Goal: Task Accomplishment & Management: Manage account settings

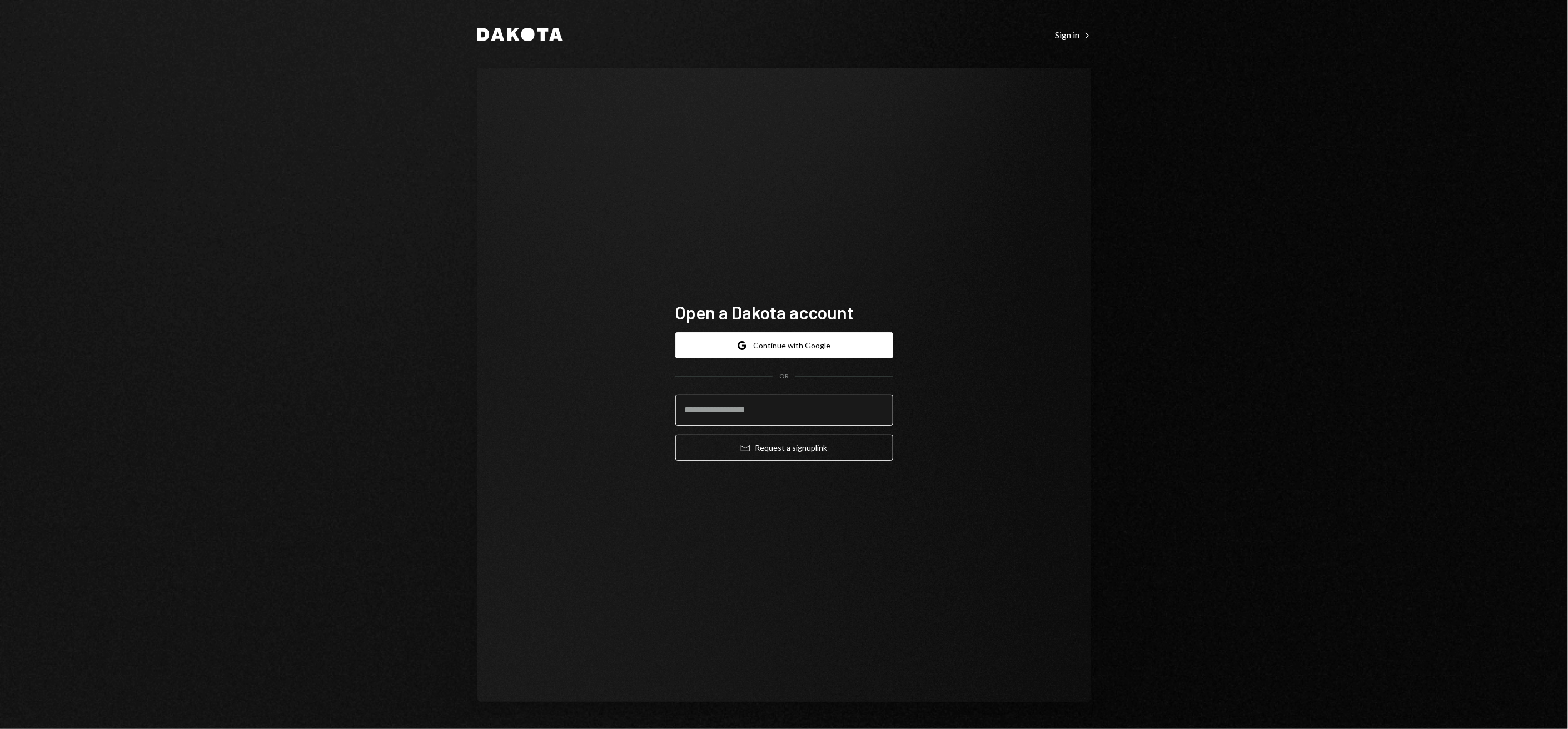
click at [775, 399] on input "email" at bounding box center [784, 410] width 218 height 31
click at [776, 436] on form "**********" at bounding box center [784, 397] width 218 height 128
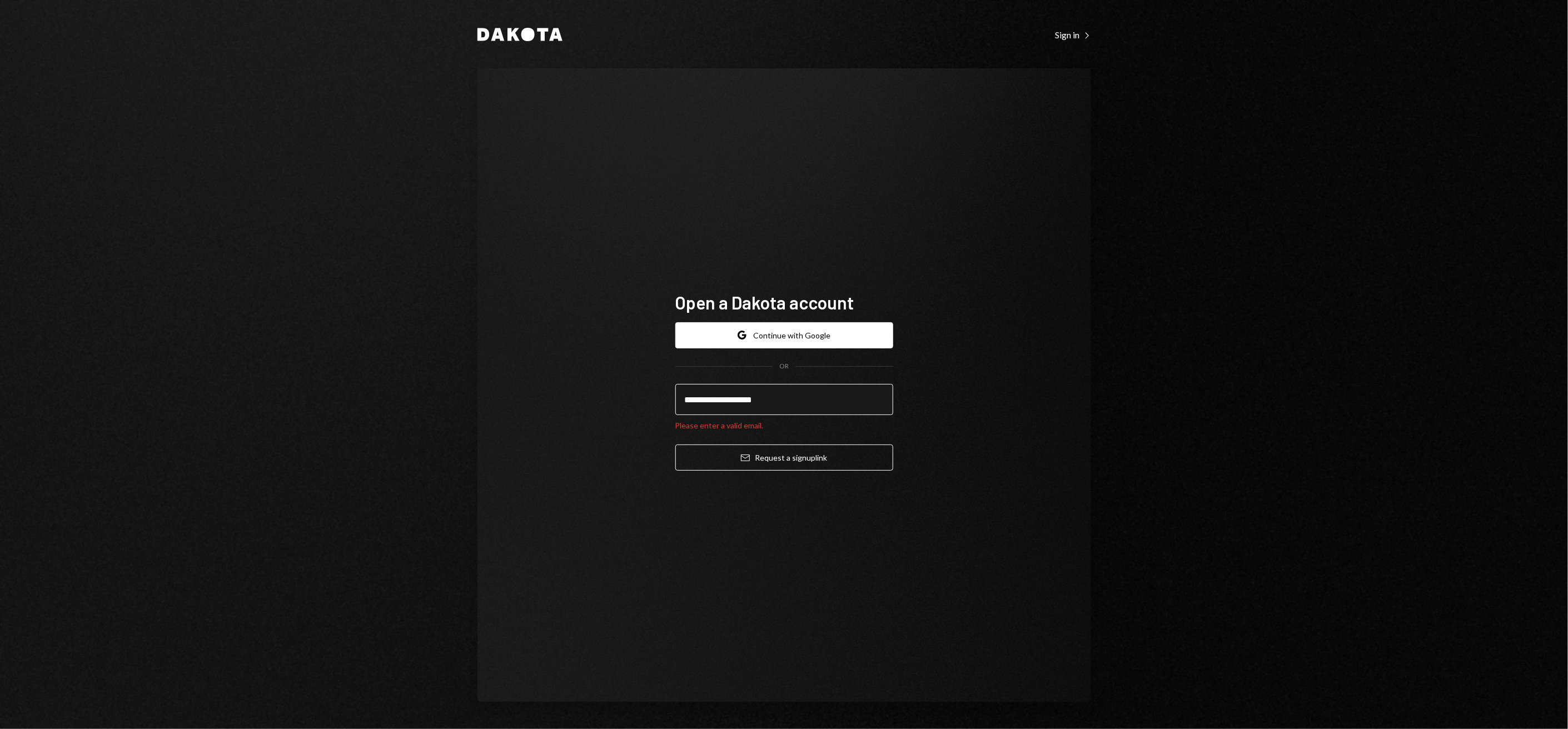
drag, startPoint x: 775, startPoint y: 402, endPoint x: 825, endPoint y: 407, distance: 50.2
click at [775, 402] on input "**********" at bounding box center [784, 400] width 218 height 31
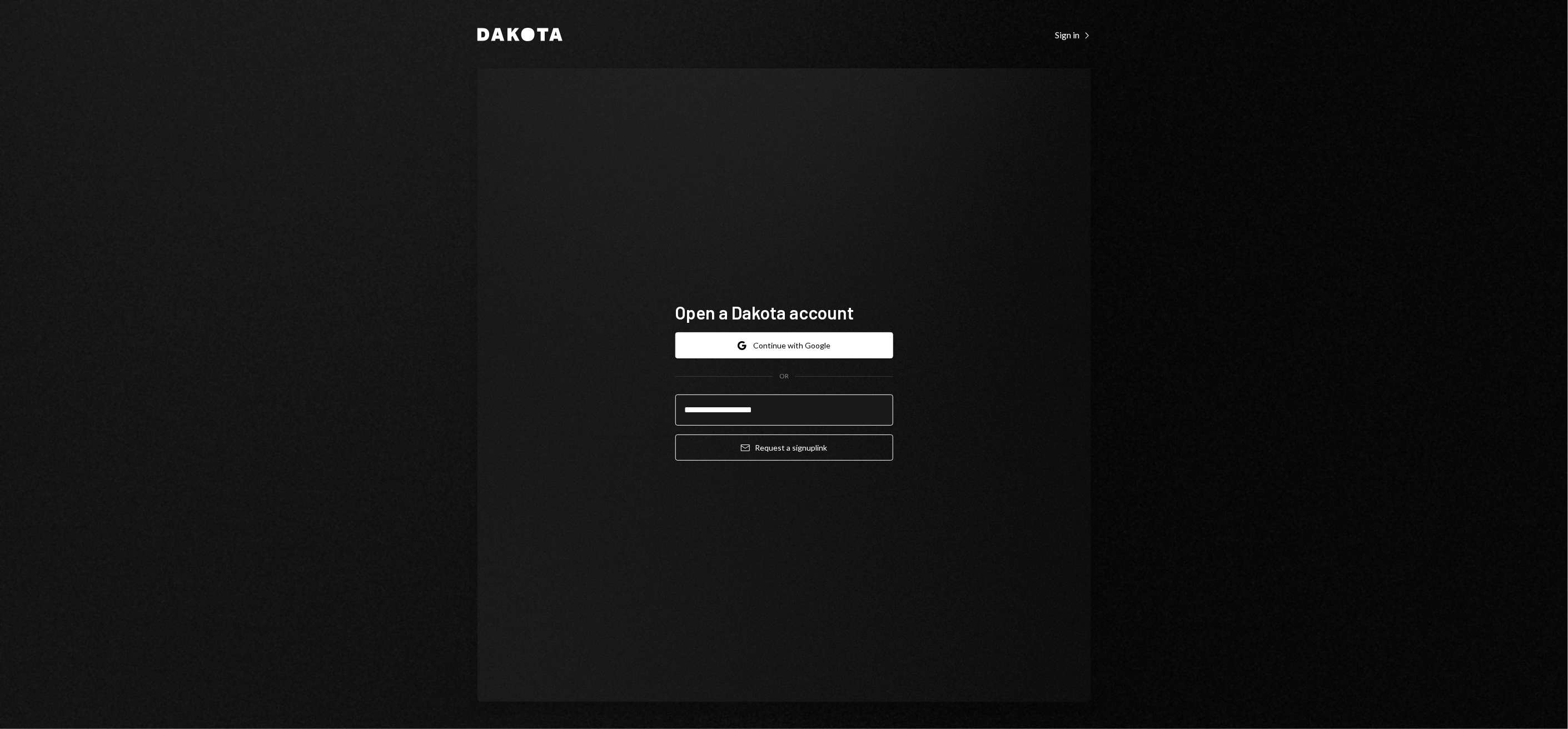
type input "**********"
click at [675, 435] on button "Email Request a sign up link" at bounding box center [784, 448] width 218 height 26
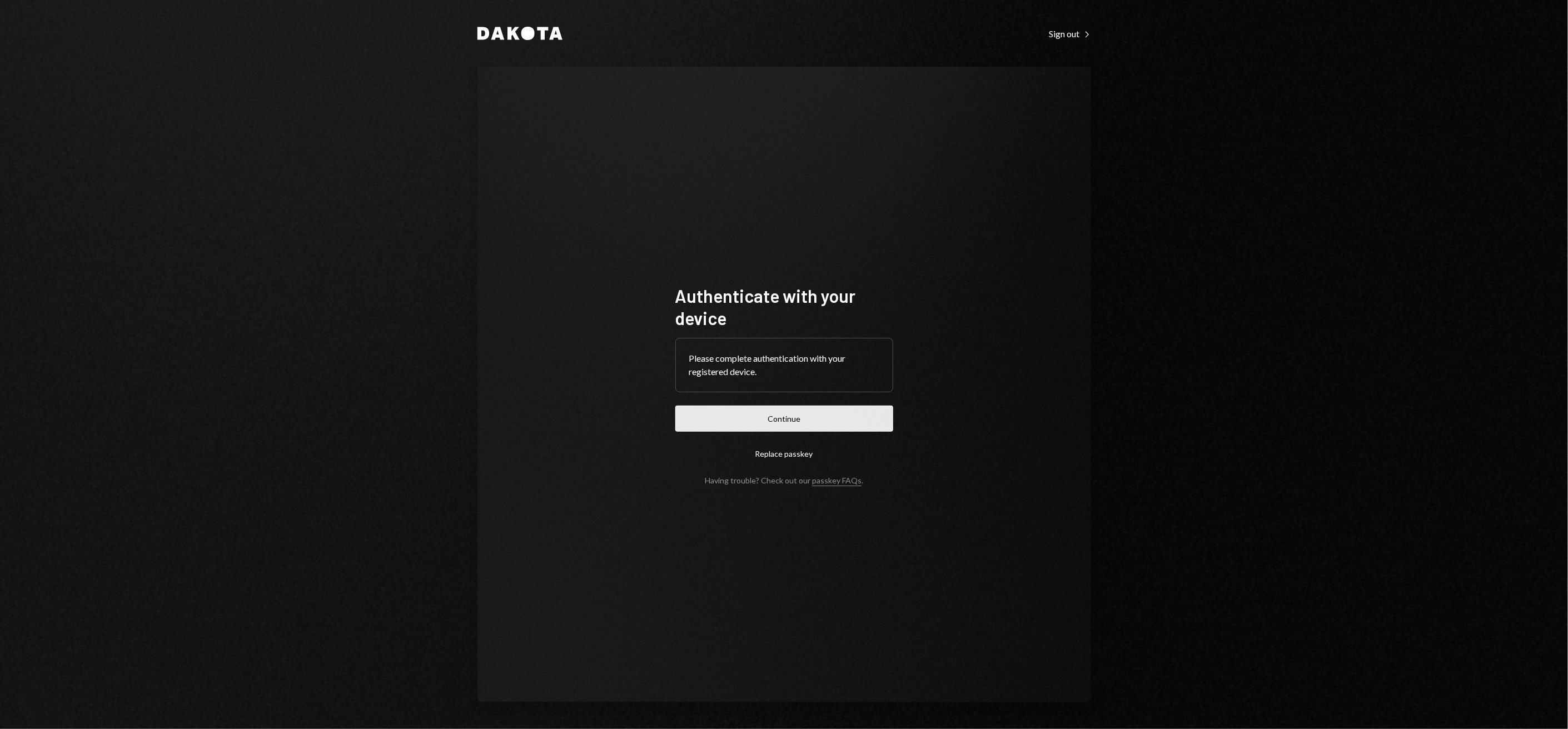
click at [823, 415] on button "Continue" at bounding box center [784, 419] width 218 height 26
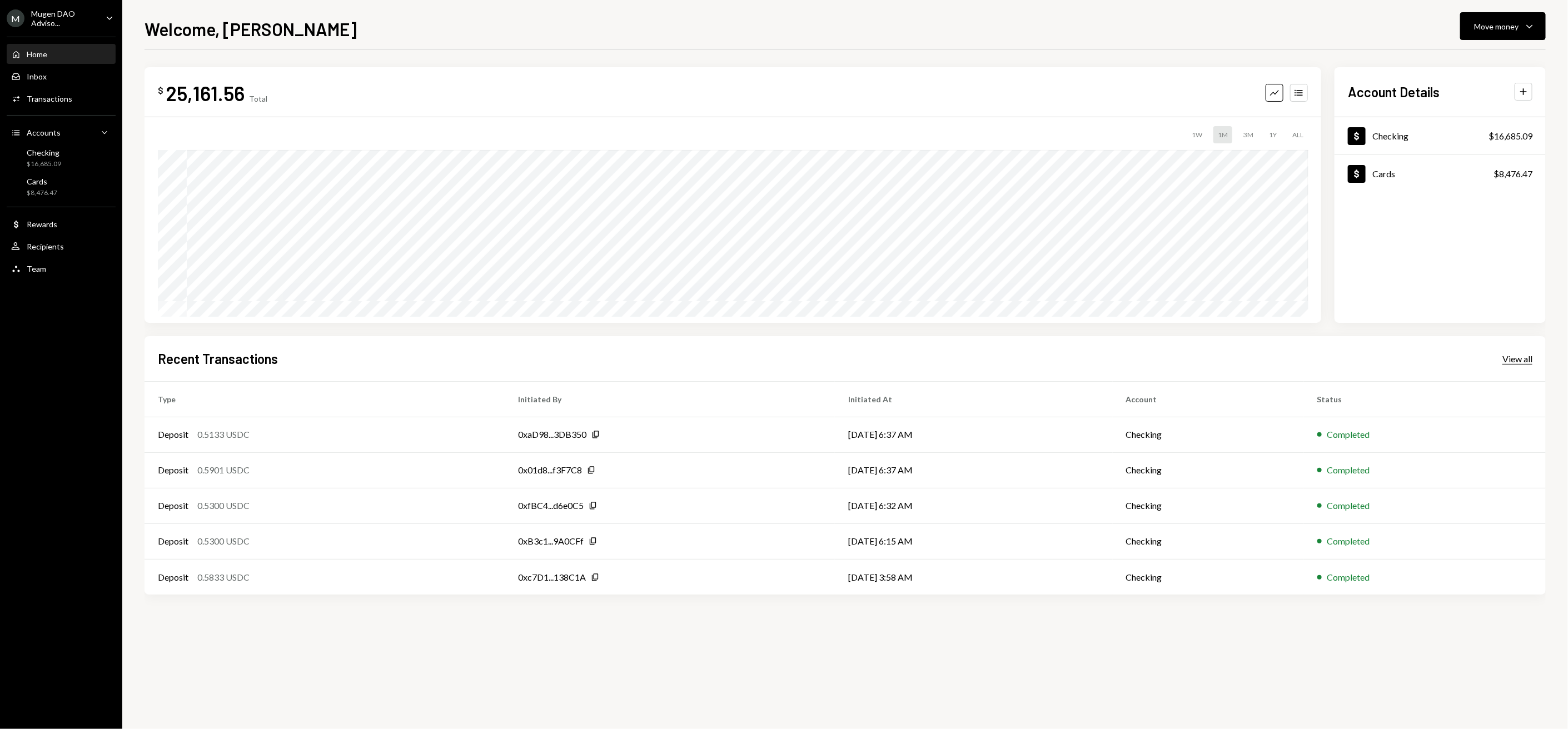
click at [1503, 358] on div "View all" at bounding box center [1517, 358] width 30 height 11
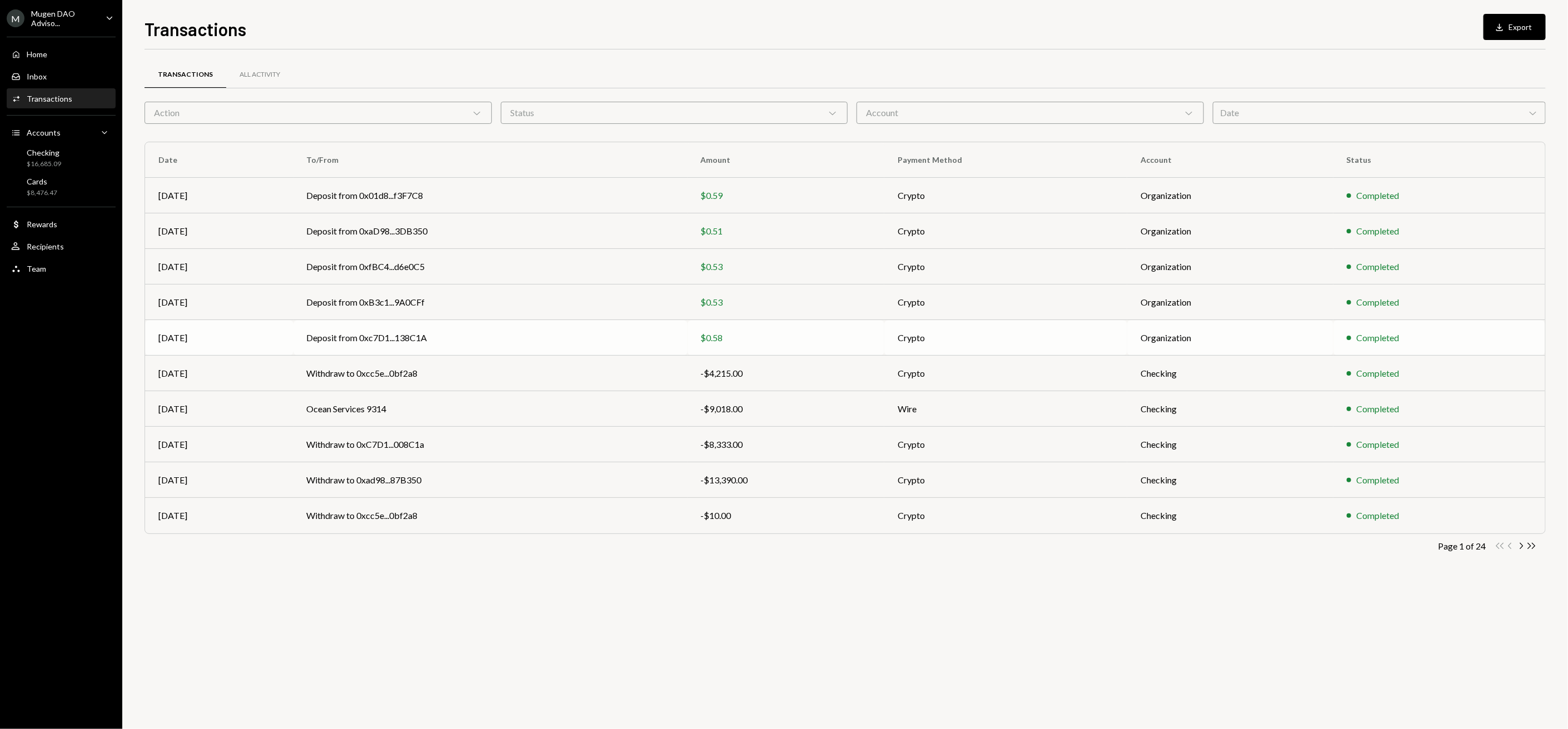
click at [482, 343] on td "Deposit from 0xc7D1...138C1A" at bounding box center [491, 338] width 394 height 36
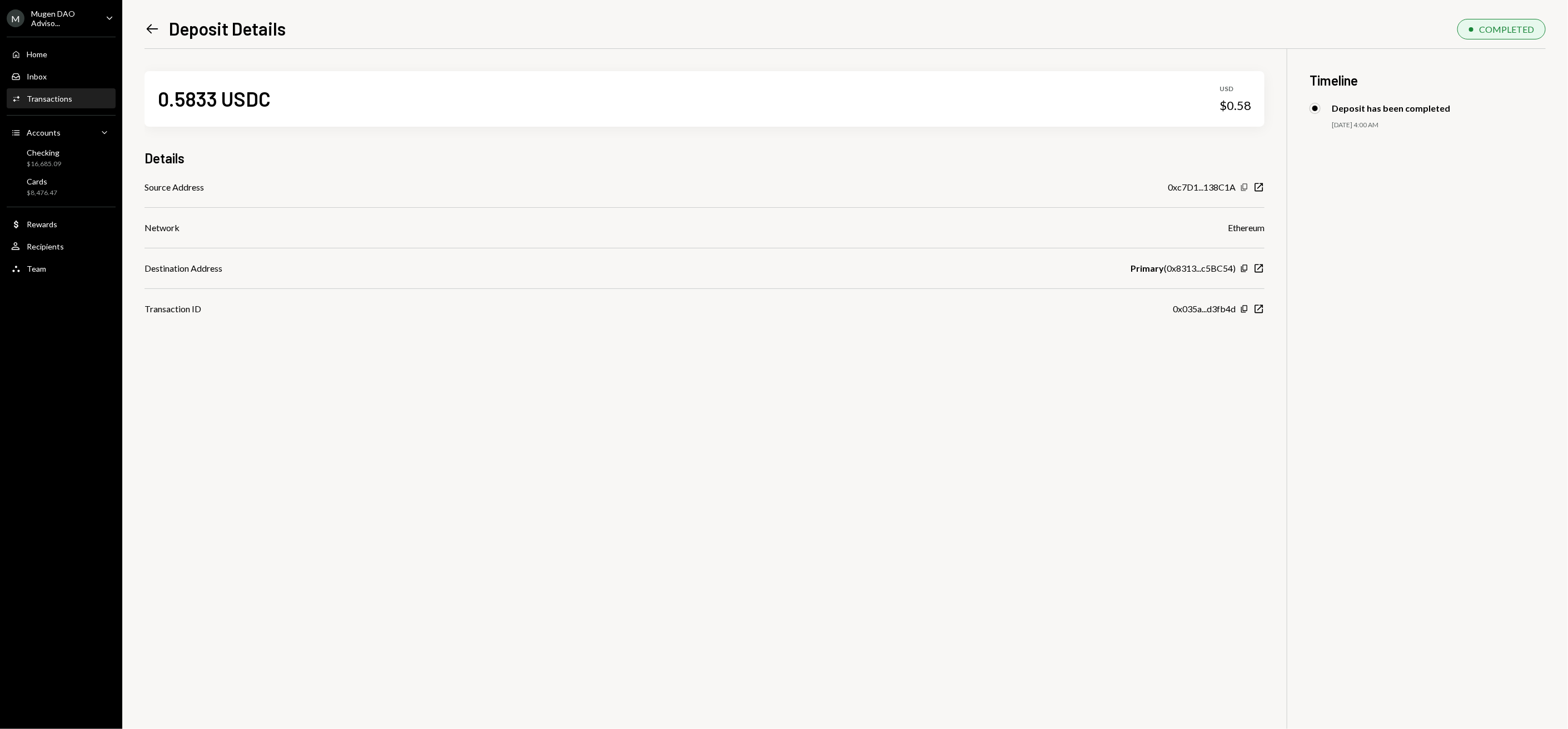
click at [1246, 187] on icon "Copy" at bounding box center [1245, 187] width 9 height 9
click at [53, 174] on link "Cards $8,476.47" at bounding box center [61, 187] width 109 height 27
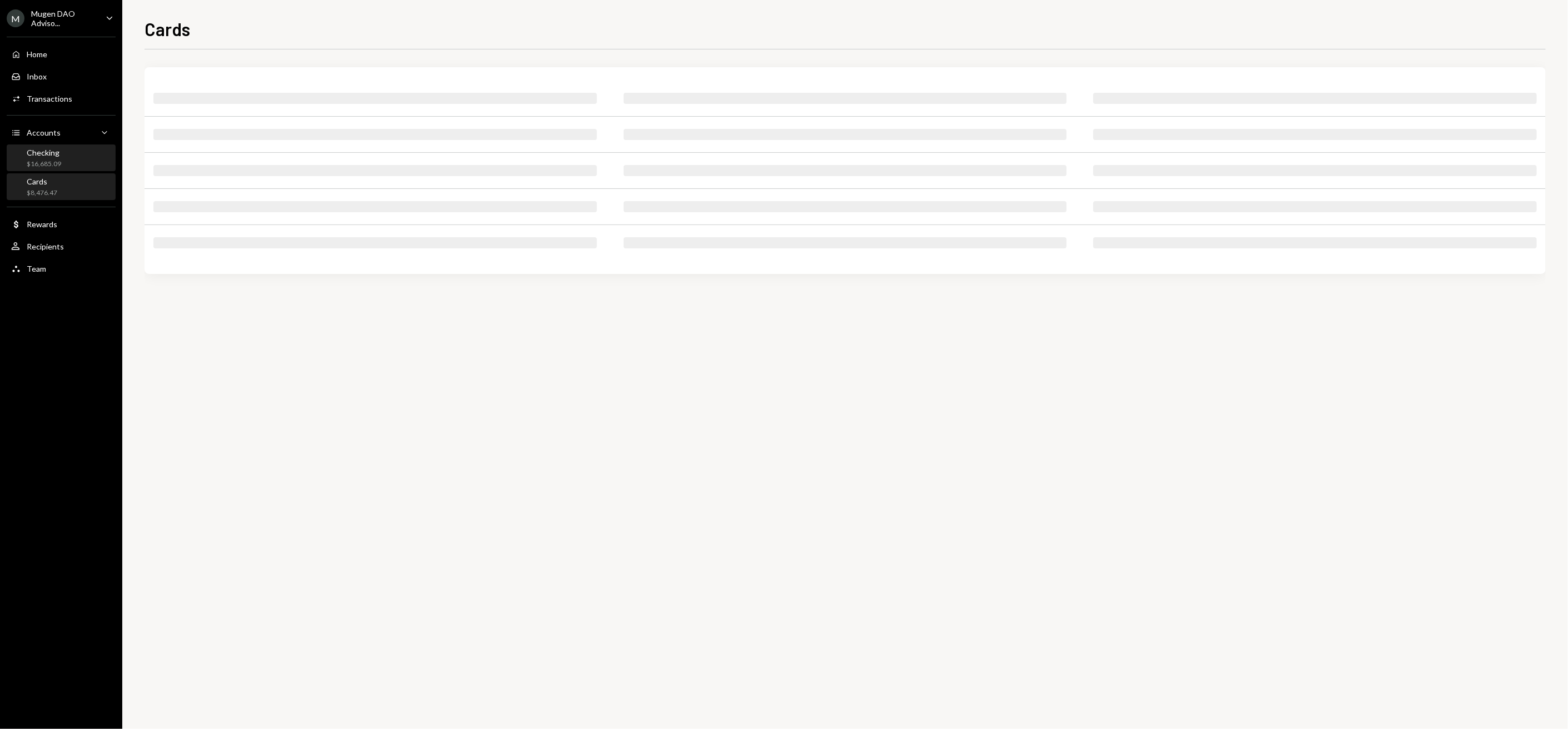
click at [59, 161] on div "$16,685.09" at bounding box center [43, 164] width 34 height 10
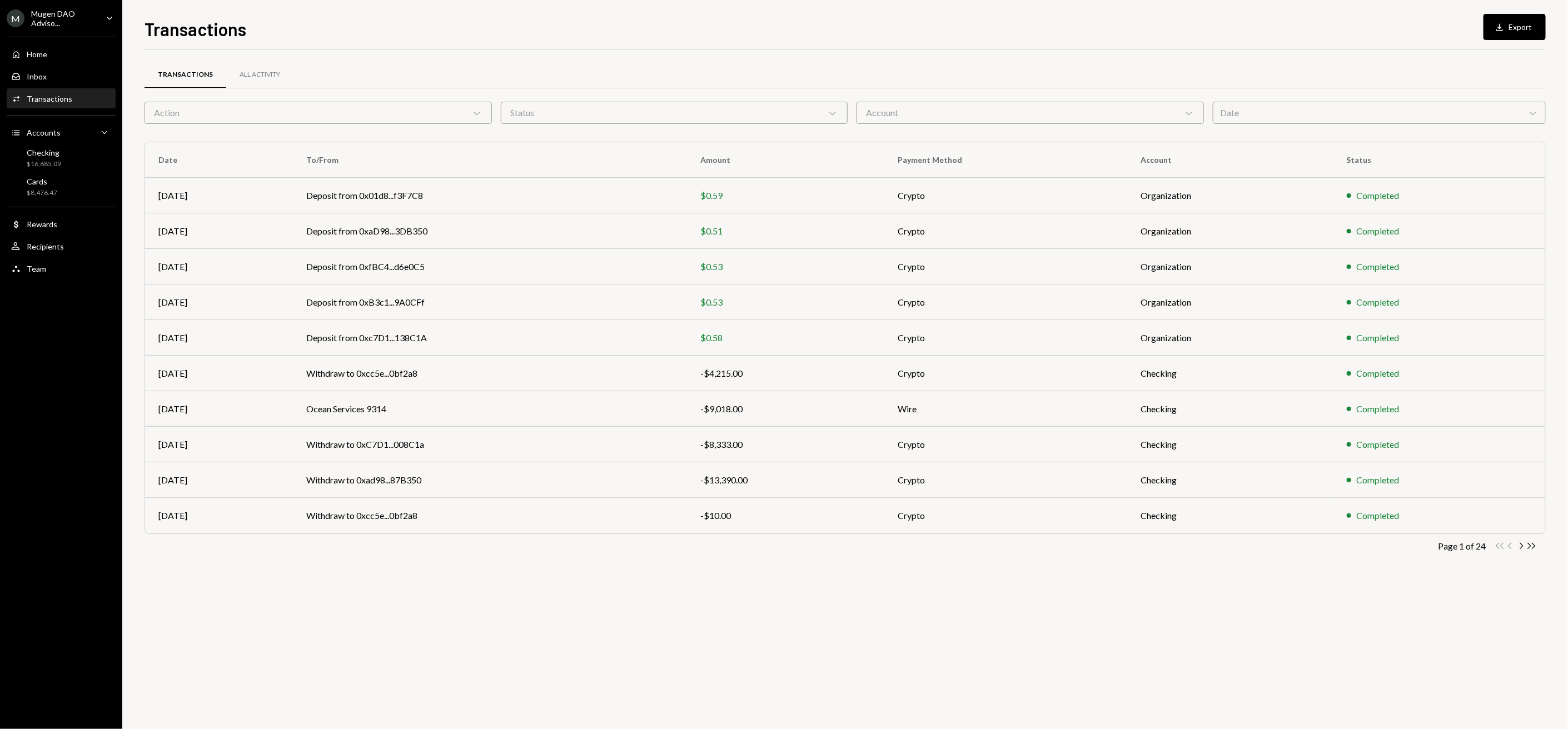
click at [81, 27] on ul "M Mugen DAO Adviso... Caret Down Home Home Inbox Inbox Activities Transactions …" at bounding box center [61, 140] width 123 height 281
click at [1511, 29] on button "Download Export" at bounding box center [1515, 27] width 62 height 26
click at [1511, 29] on div "Transactions Download Export" at bounding box center [845, 28] width 1401 height 25
click at [60, 153] on div "Checking $16,685.09" at bounding box center [61, 158] width 100 height 21
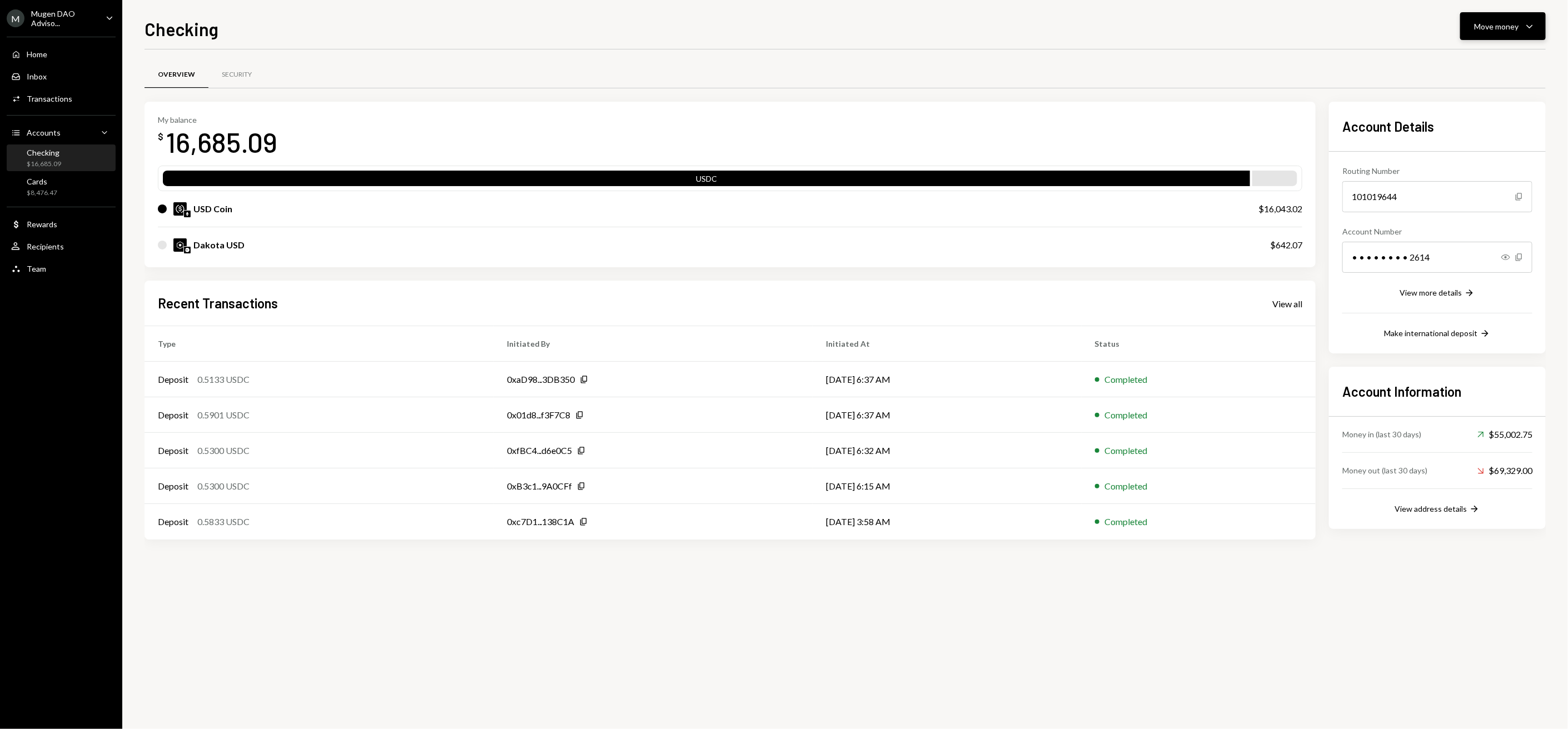
click at [1500, 39] on button "Move money Caret Down" at bounding box center [1503, 26] width 86 height 28
click at [1490, 54] on div "Send" at bounding box center [1493, 60] width 81 height 12
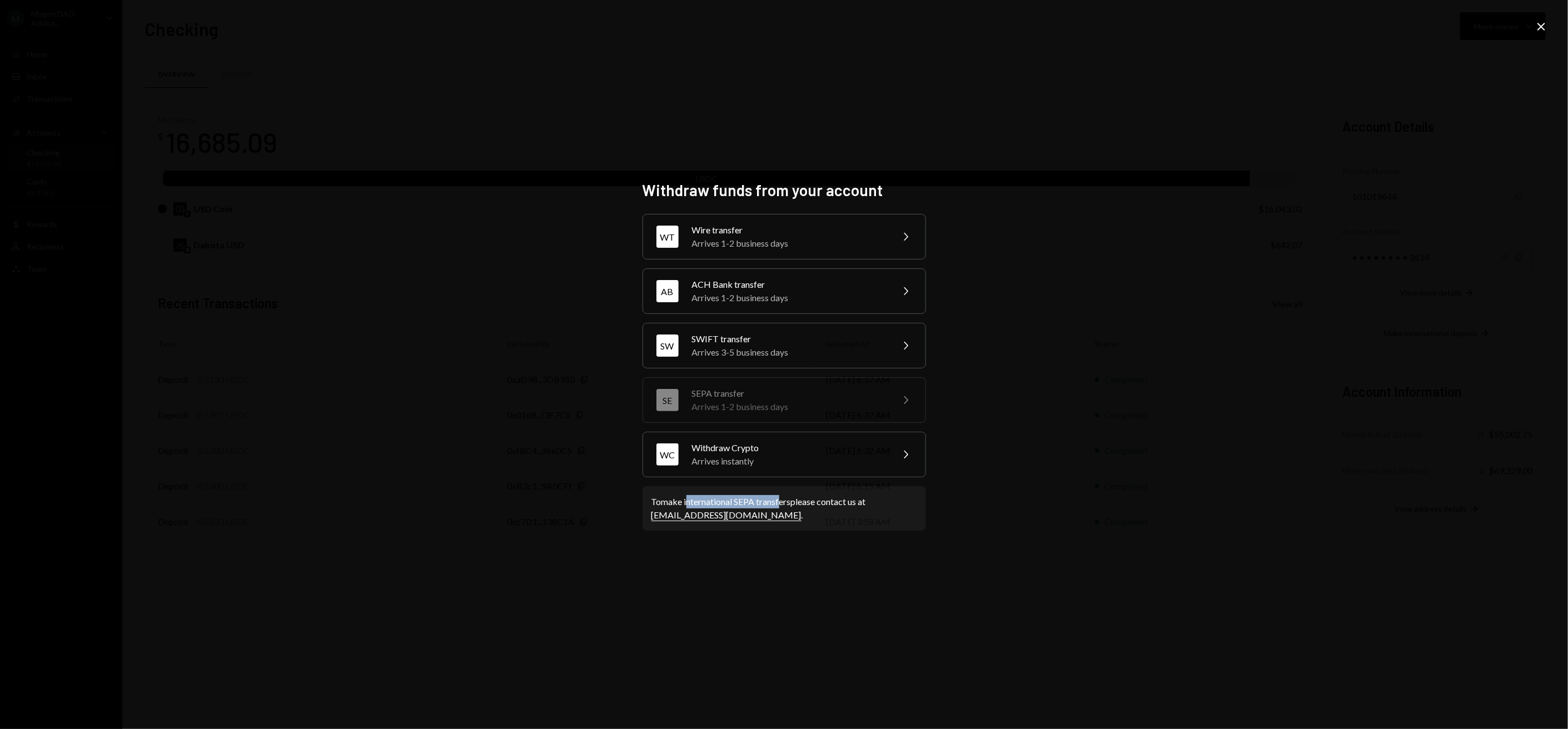
drag, startPoint x: 688, startPoint y: 500, endPoint x: 784, endPoint y: 505, distance: 96.1
click at [784, 505] on div "To make international SEPA transfers please contact us at [EMAIL_ADDRESS][DOMAI…" at bounding box center [784, 508] width 266 height 27
drag, startPoint x: 684, startPoint y: 504, endPoint x: 793, endPoint y: 505, distance: 109.0
click at [793, 505] on div "To make international SEPA transfers please contact us at [EMAIL_ADDRESS][DOMAI…" at bounding box center [784, 508] width 266 height 27
copy div "international SEPA transfers"
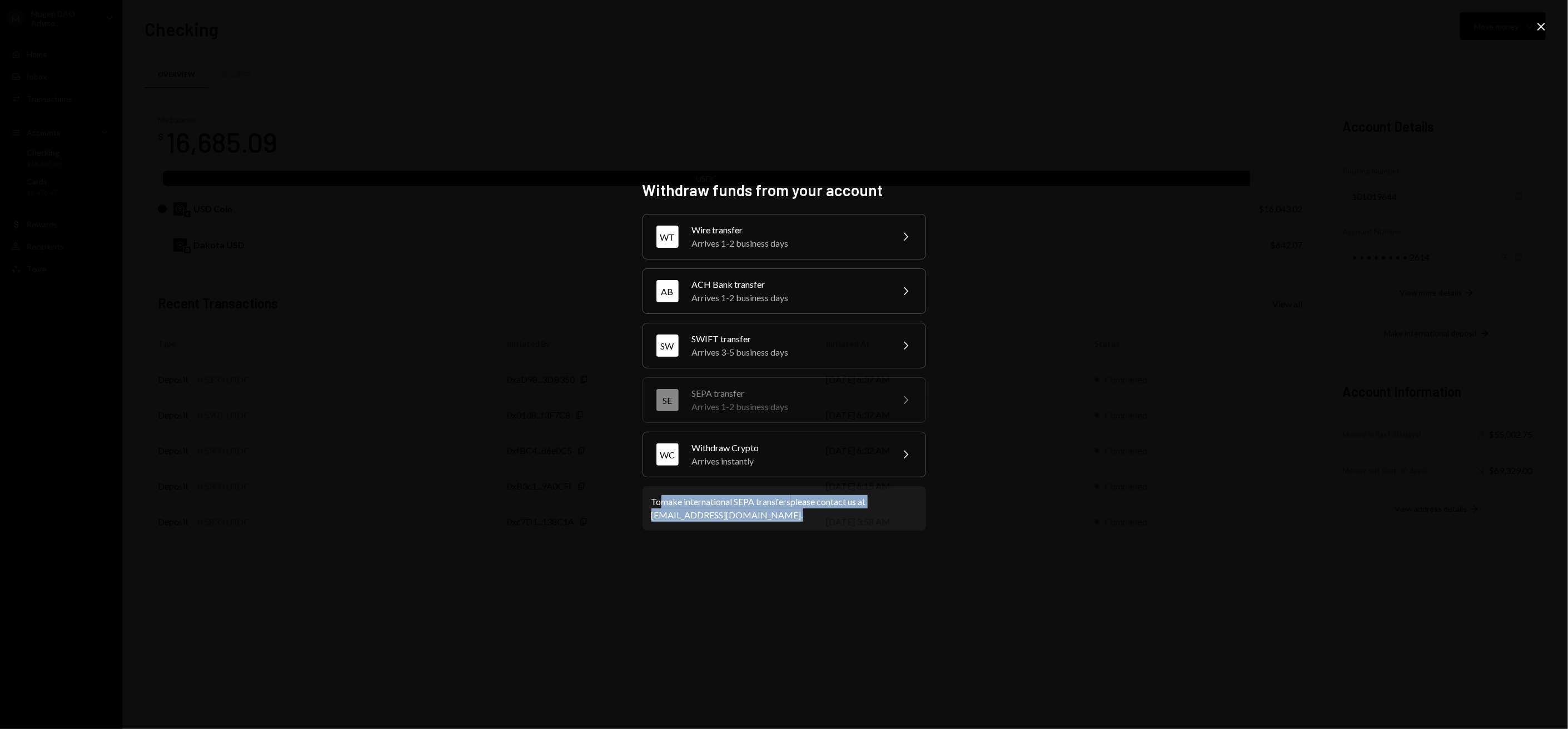
drag, startPoint x: 735, startPoint y: 520, endPoint x: 659, endPoint y: 508, distance: 76.9
click at [659, 508] on div "To make international SEPA transfers please contact us at [EMAIL_ADDRESS][DOMAI…" at bounding box center [784, 508] width 266 height 27
click at [1538, 26] on icon "Close" at bounding box center [1541, 27] width 14 height 14
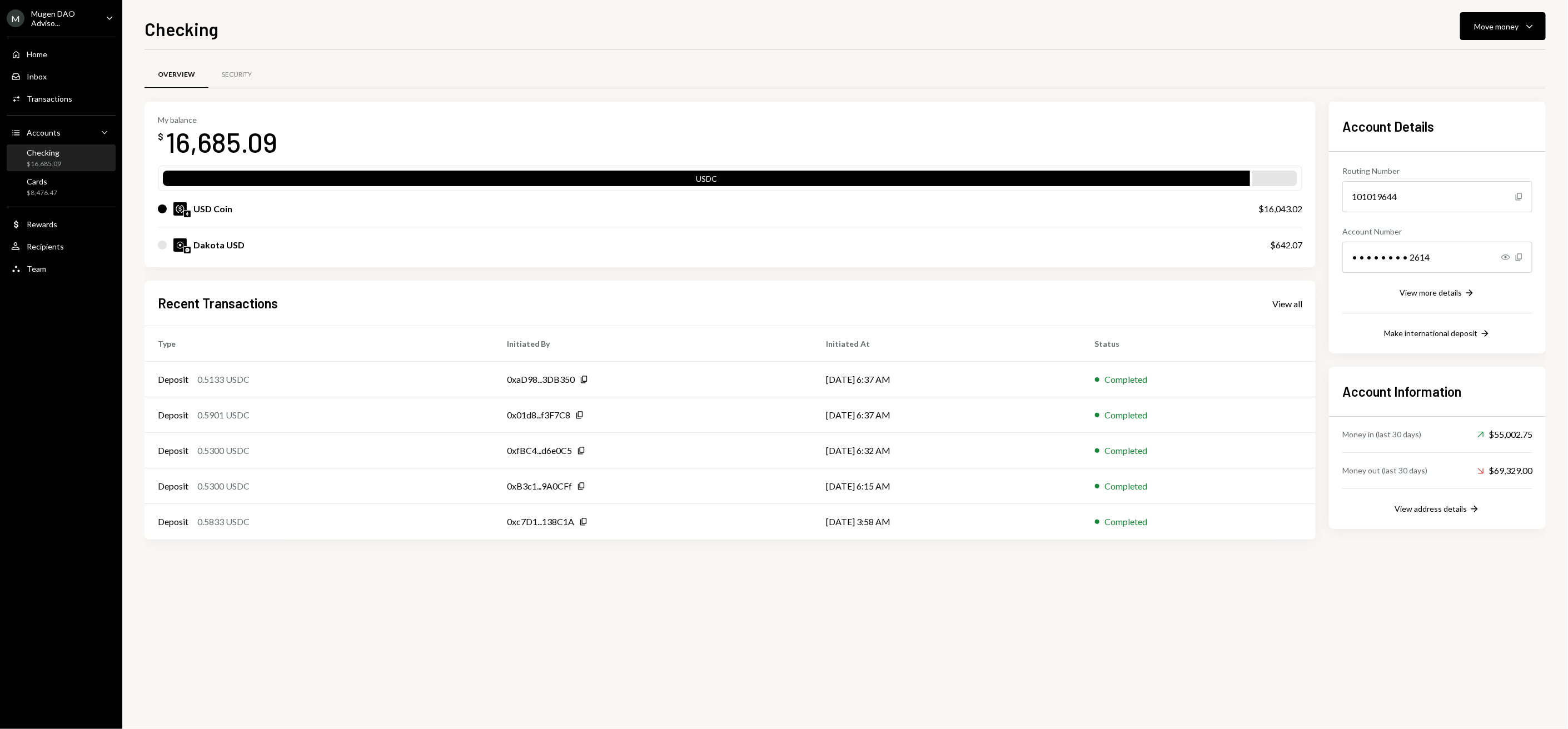
click at [29, 256] on div "Home Home Inbox Inbox Activities Transactions Accounts Accounts Caret Down Chec…" at bounding box center [61, 155] width 123 height 251
click at [45, 242] on div "Recipients" at bounding box center [45, 246] width 37 height 10
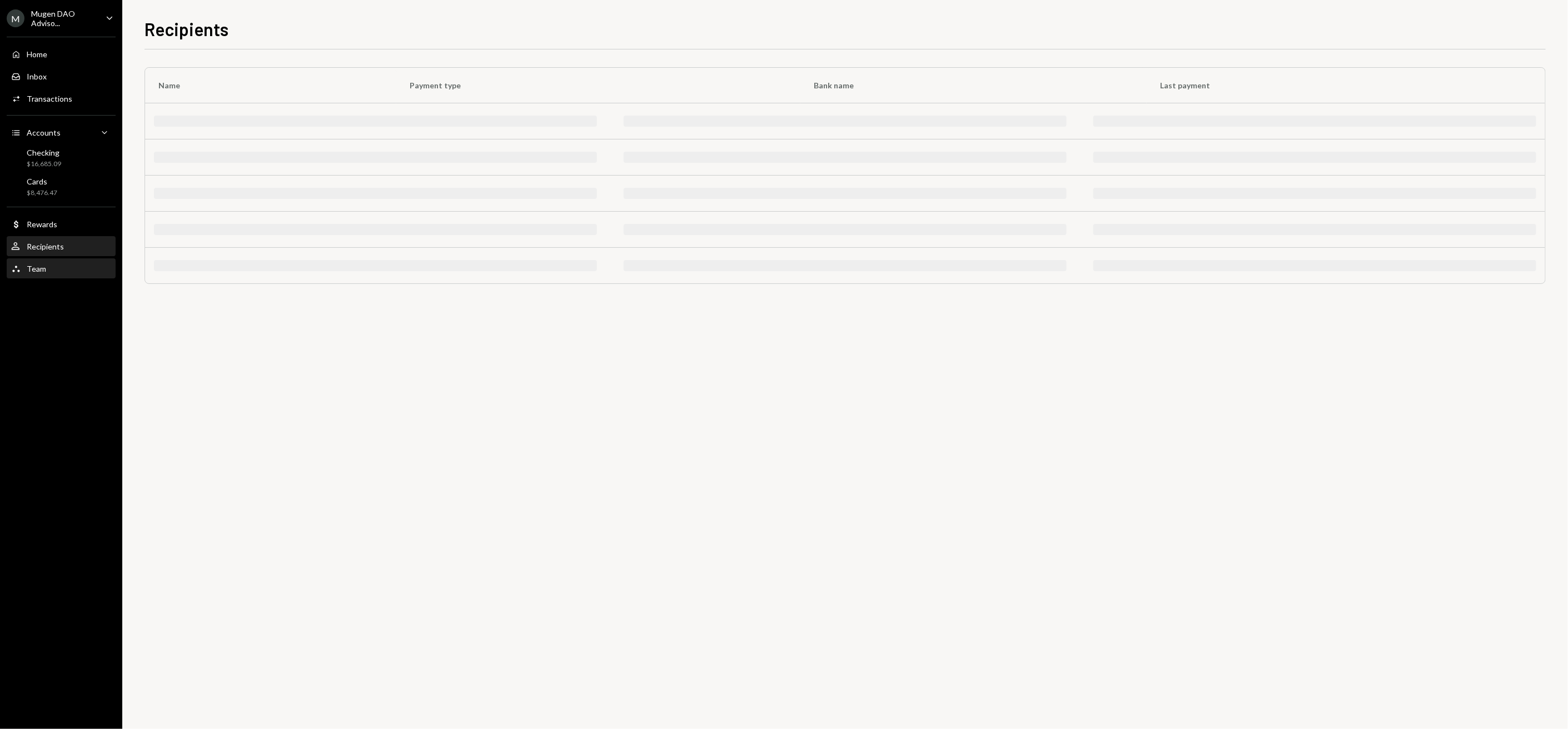
click at [34, 266] on div "Team" at bounding box center [36, 268] width 19 height 10
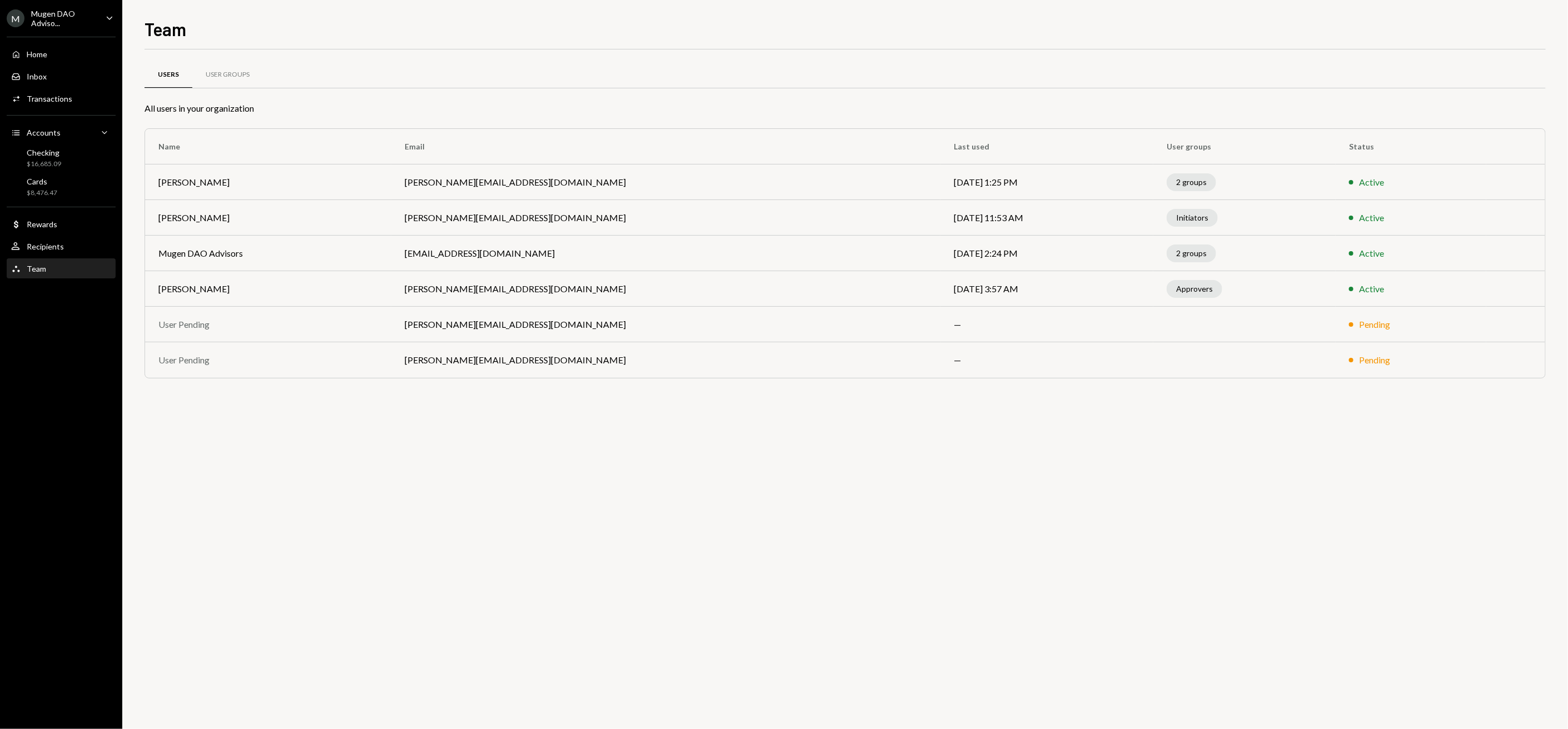
click at [60, 26] on div "Mugen DAO Adviso..." at bounding box center [64, 18] width 65 height 19
click at [67, 179] on button "Sign out" at bounding box center [78, 173] width 132 height 20
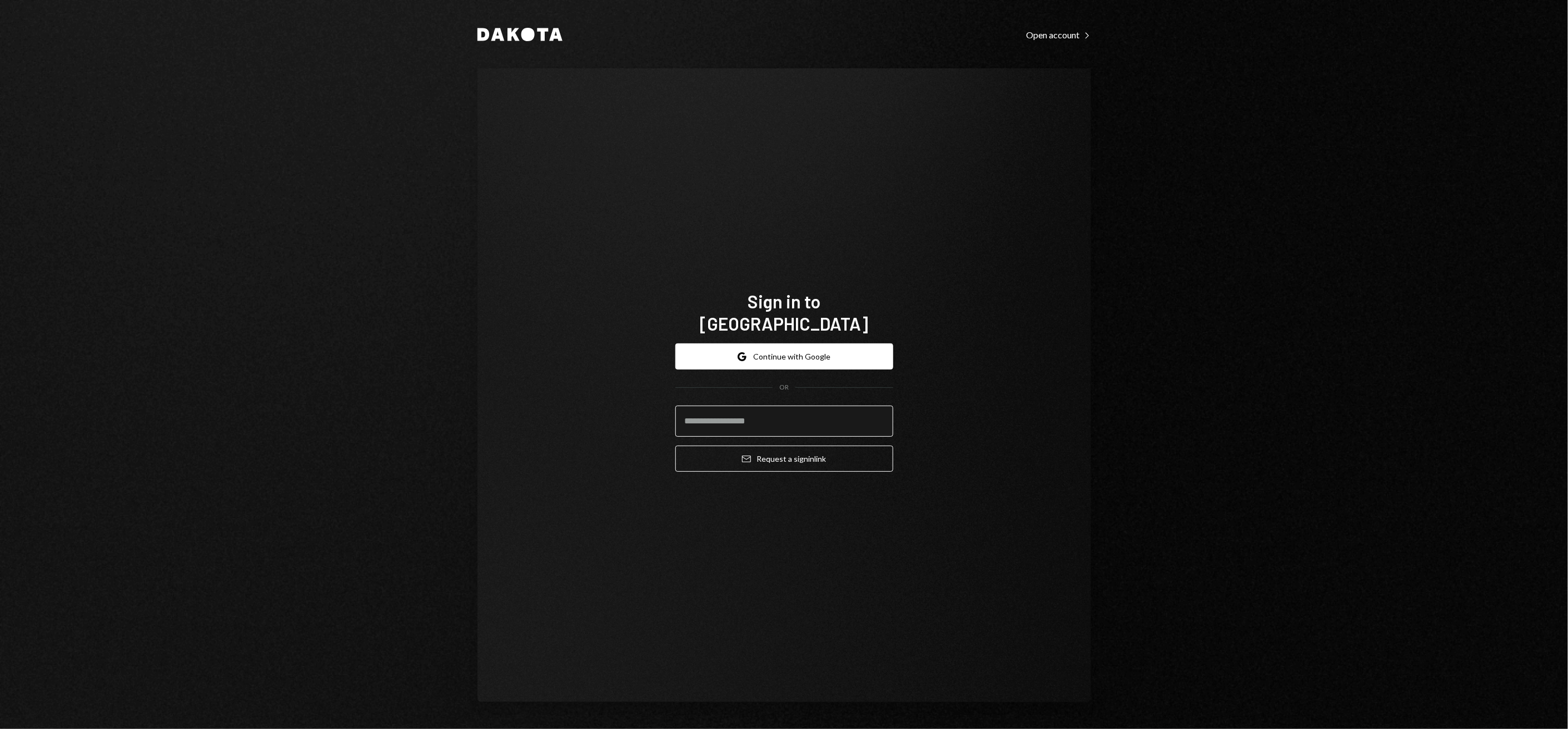
click at [815, 406] on input "email" at bounding box center [784, 421] width 218 height 31
type input "**********"
